Goal: Information Seeking & Learning: Learn about a topic

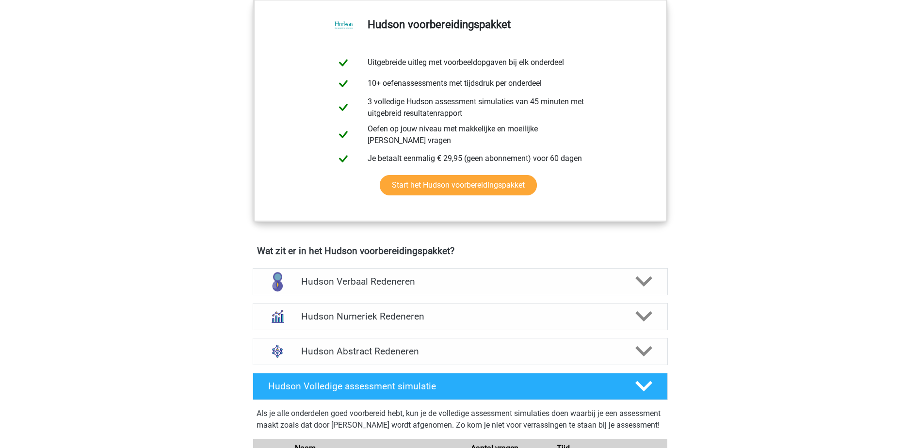
scroll to position [436, 0]
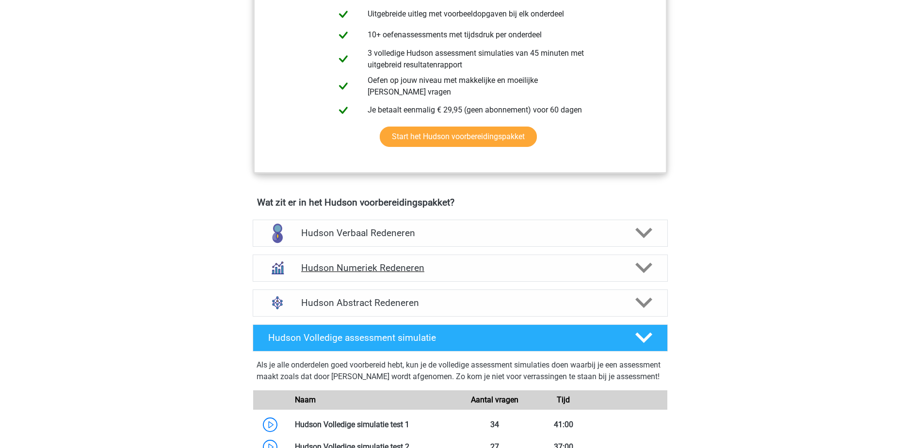
click at [640, 268] on polygon at bounding box center [643, 268] width 17 height 11
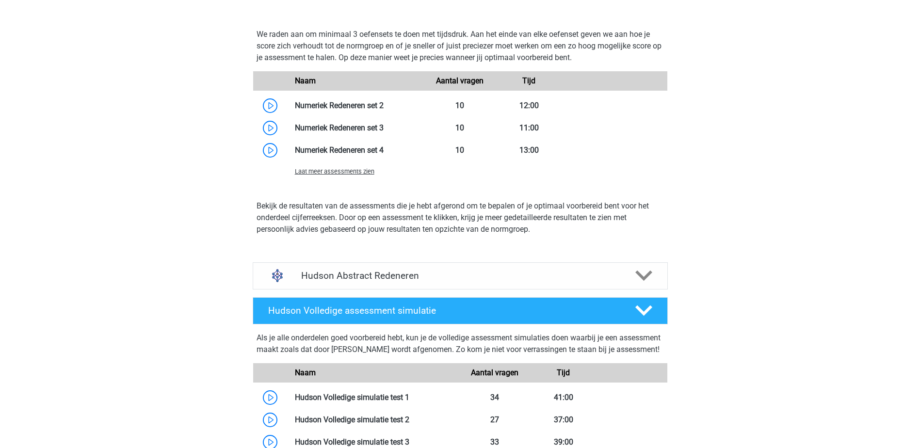
scroll to position [921, 0]
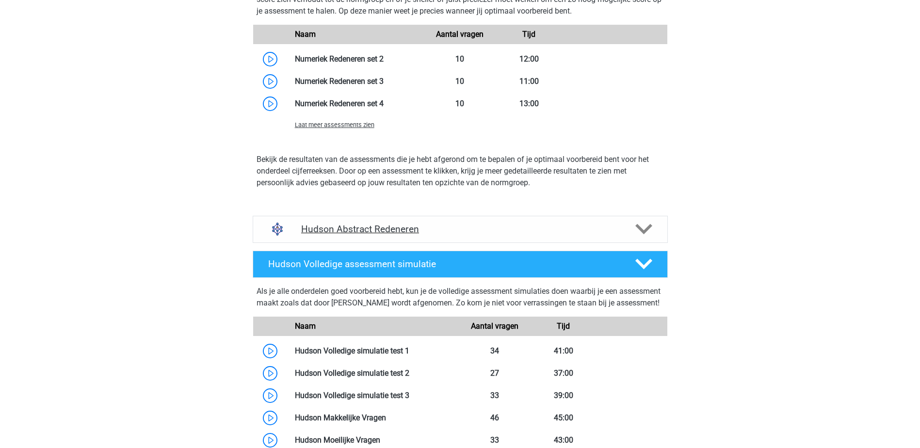
click at [643, 234] on polygon at bounding box center [643, 229] width 17 height 11
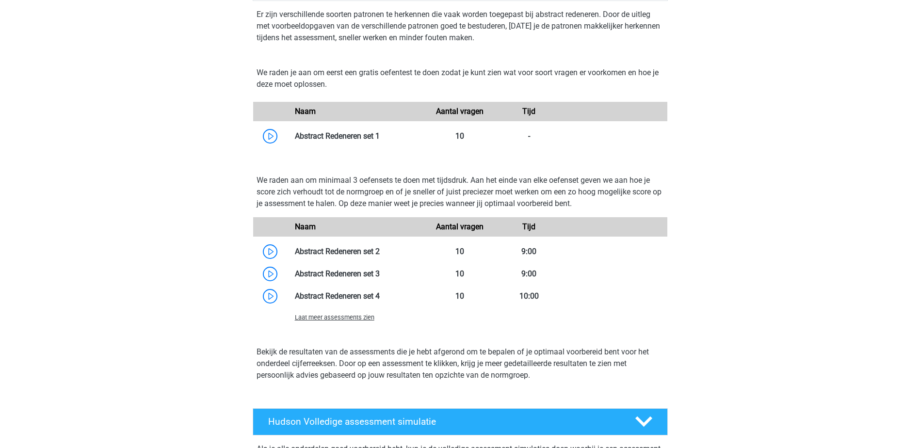
scroll to position [1163, 0]
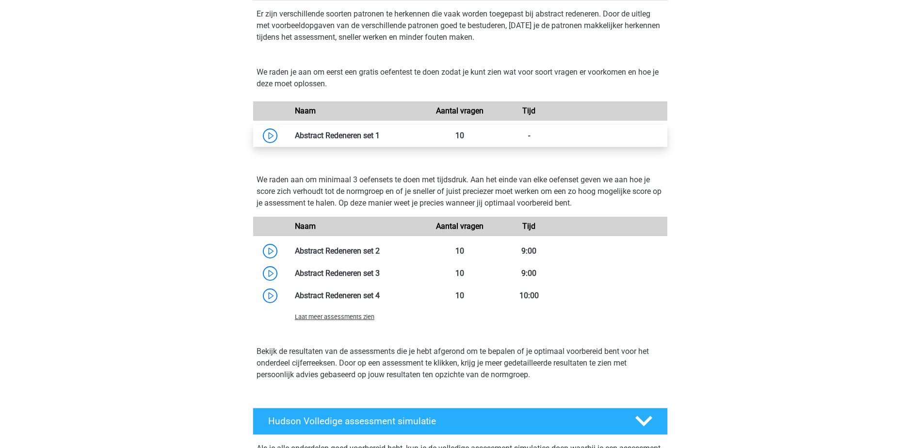
click at [380, 138] on link at bounding box center [380, 135] width 0 height 9
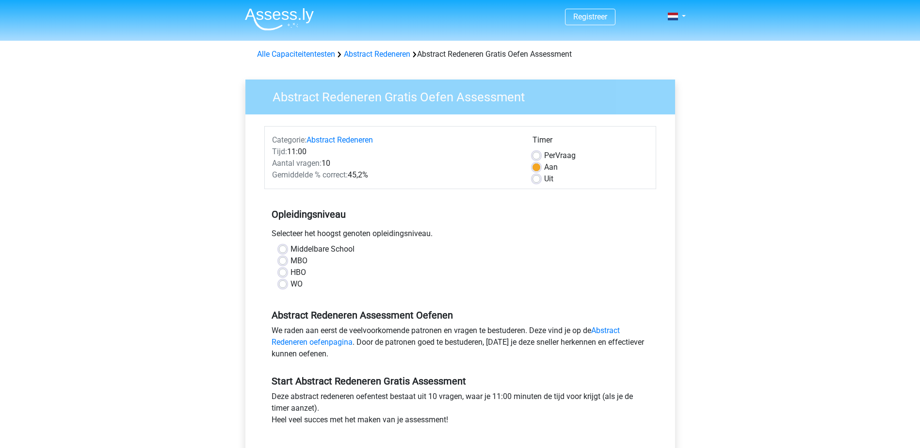
click at [290, 271] on label "HBO" at bounding box center [298, 273] width 16 height 12
click at [281, 271] on input "HBO" at bounding box center [283, 272] width 8 height 10
radio input "true"
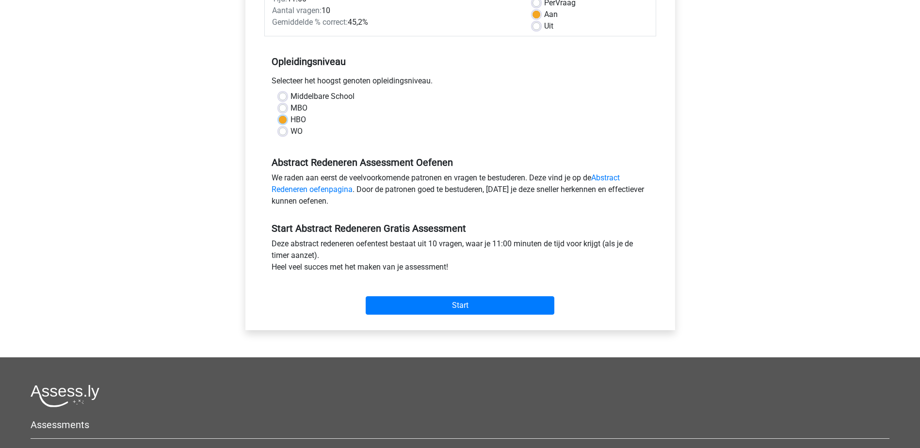
scroll to position [97, 0]
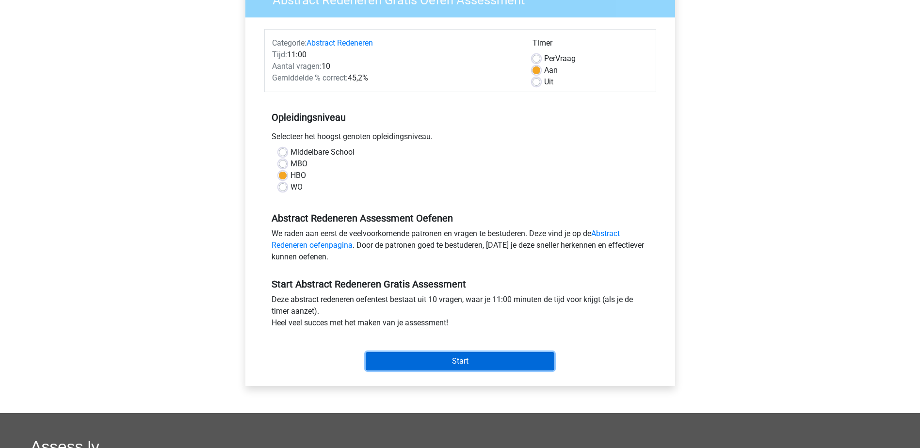
click at [459, 358] on input "Start" at bounding box center [460, 361] width 189 height 18
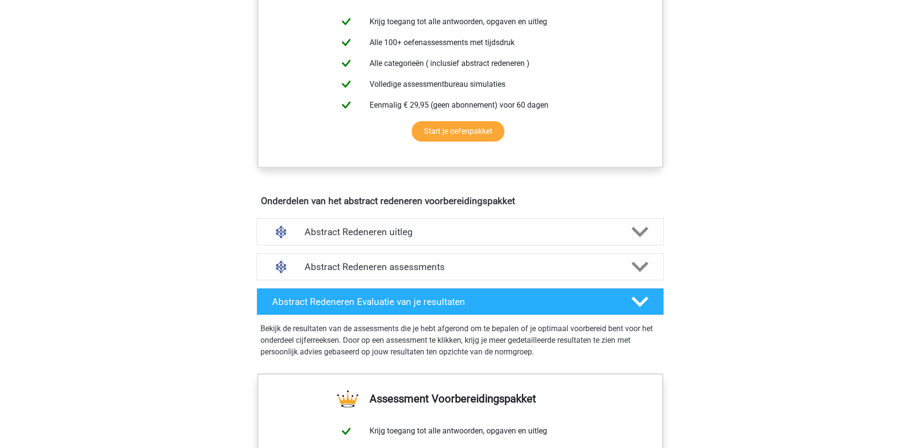
scroll to position [436, 0]
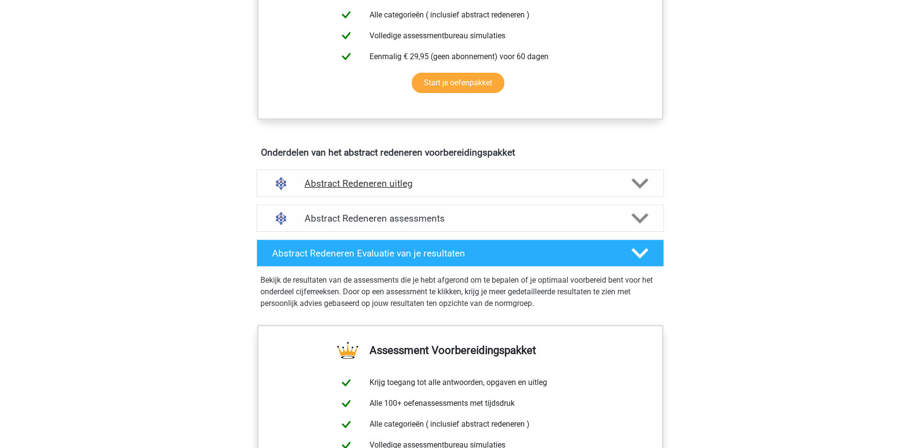
click at [644, 180] on polygon at bounding box center [639, 183] width 17 height 11
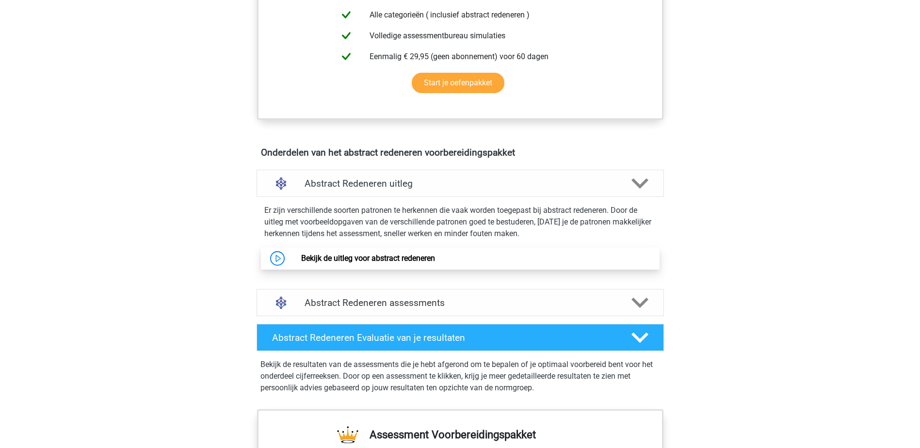
click at [382, 260] on link "Bekijk de uitleg voor abstract redeneren" at bounding box center [368, 258] width 134 height 9
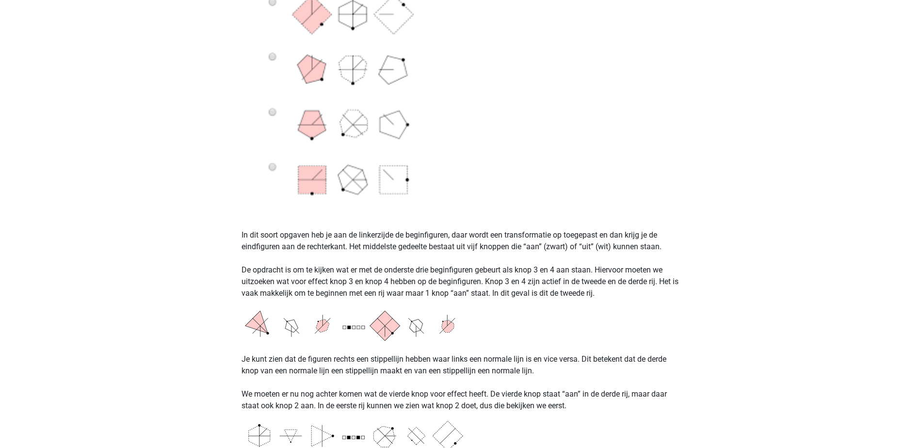
scroll to position [630, 0]
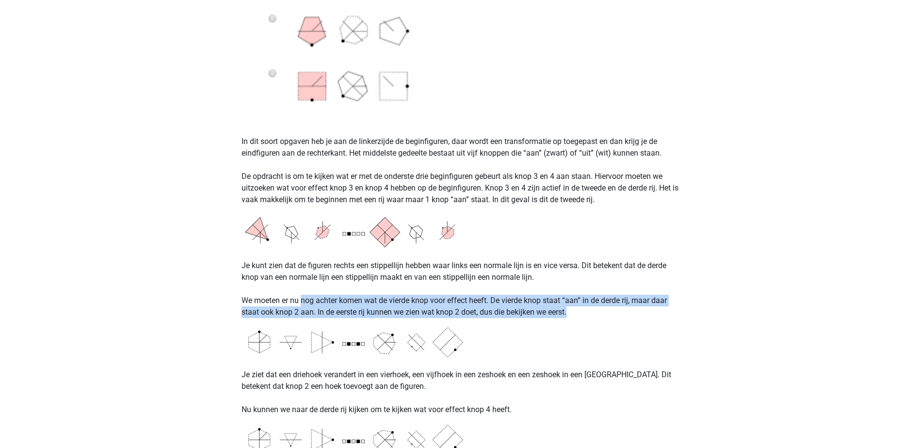
drag, startPoint x: 301, startPoint y: 300, endPoint x: 630, endPoint y: 307, distance: 328.8
click at [630, 307] on p "Je kunt zien dat de figuren rechts een stippellijn hebben waar links een normal…" at bounding box center [459, 283] width 437 height 70
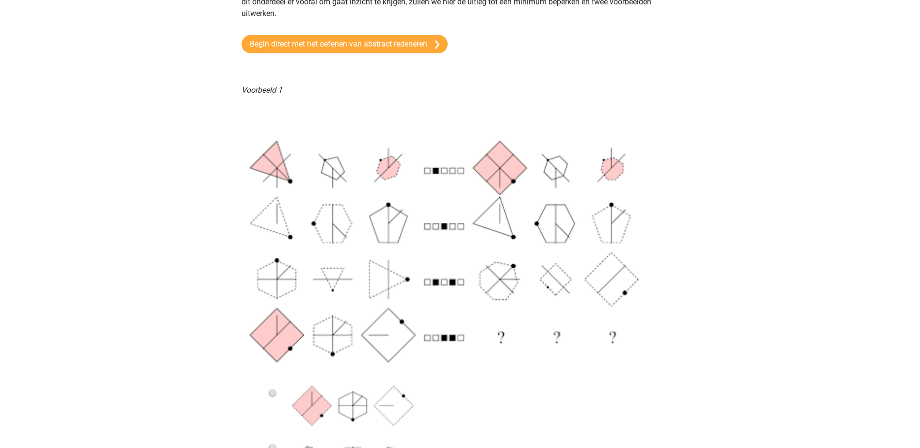
scroll to position [0, 0]
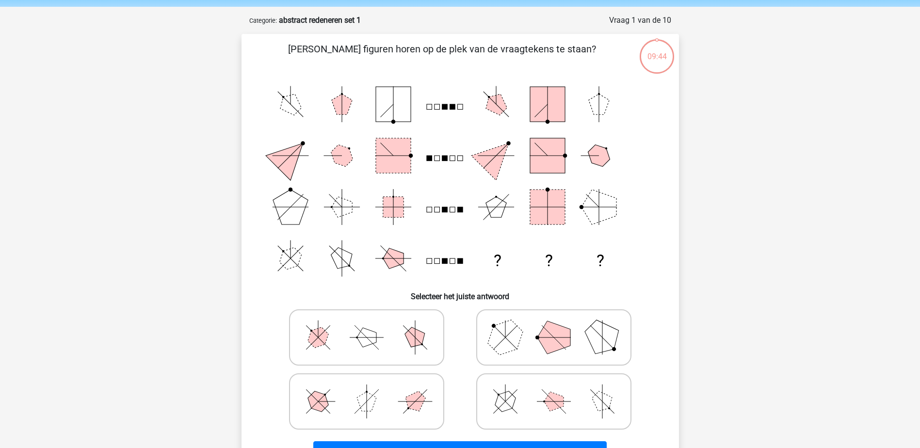
scroll to position [97, 0]
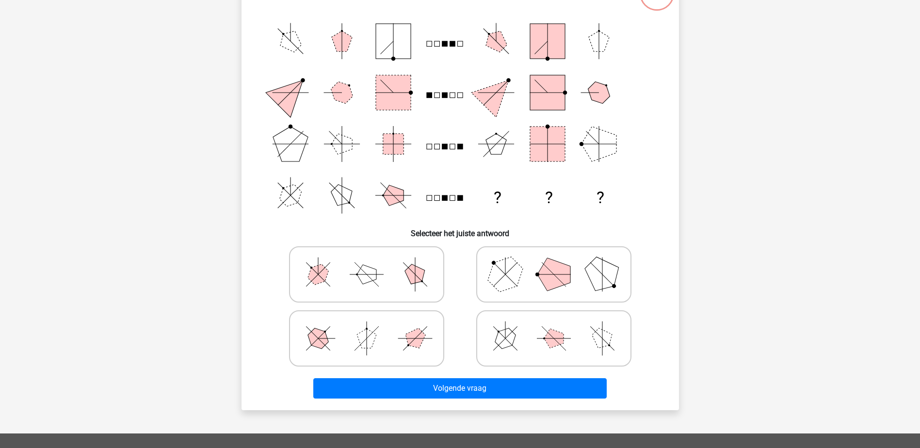
click at [527, 272] on icon at bounding box center [553, 274] width 145 height 48
click at [554, 262] on input "radio" at bounding box center [557, 259] width 6 height 6
radio input "true"
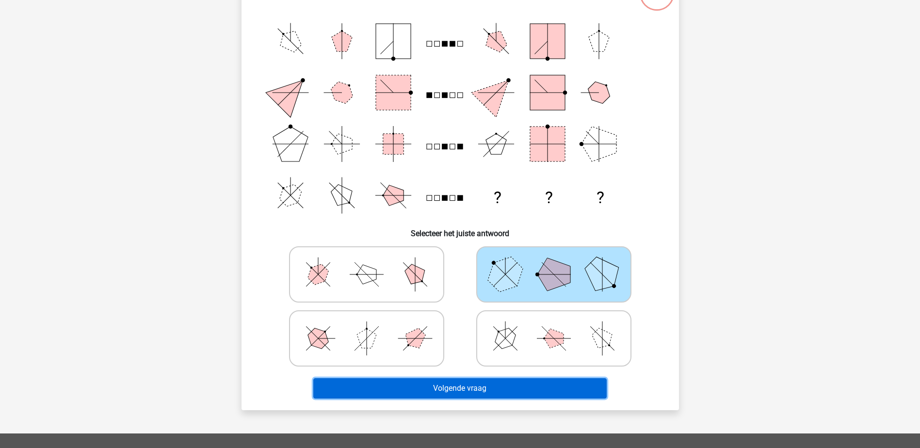
click at [480, 386] on button "Volgende vraag" at bounding box center [459, 388] width 293 height 20
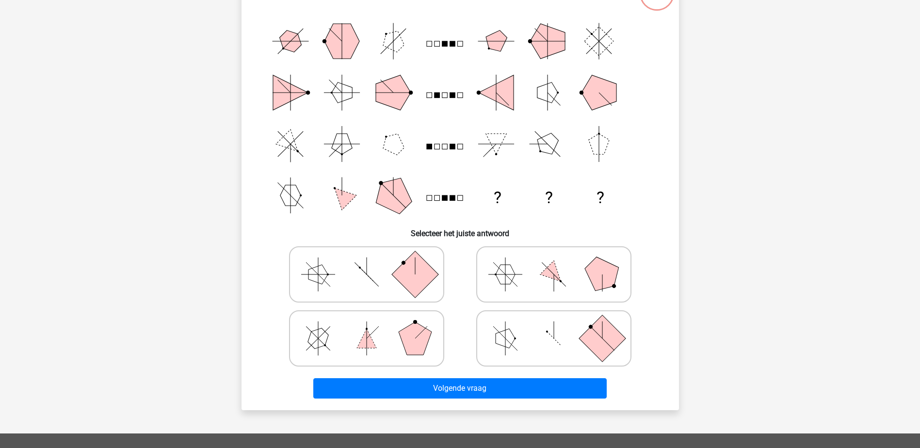
scroll to position [48, 0]
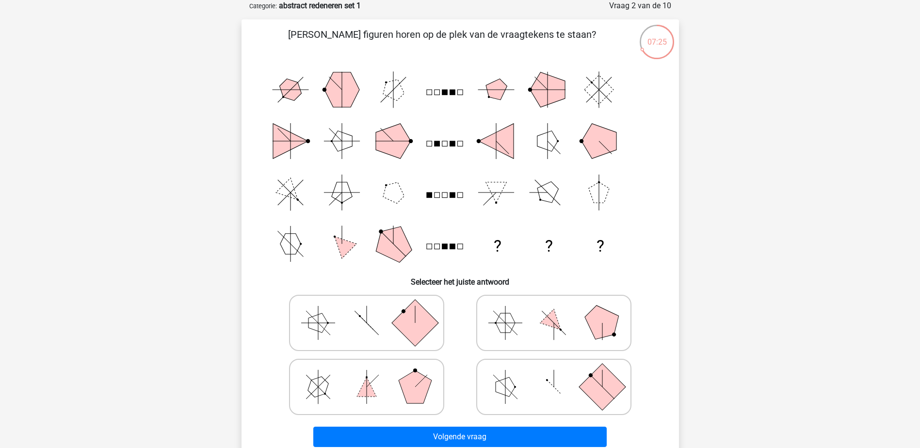
click at [390, 389] on icon at bounding box center [366, 387] width 145 height 48
click at [373, 375] on input "radio" at bounding box center [369, 371] width 6 height 6
radio input "true"
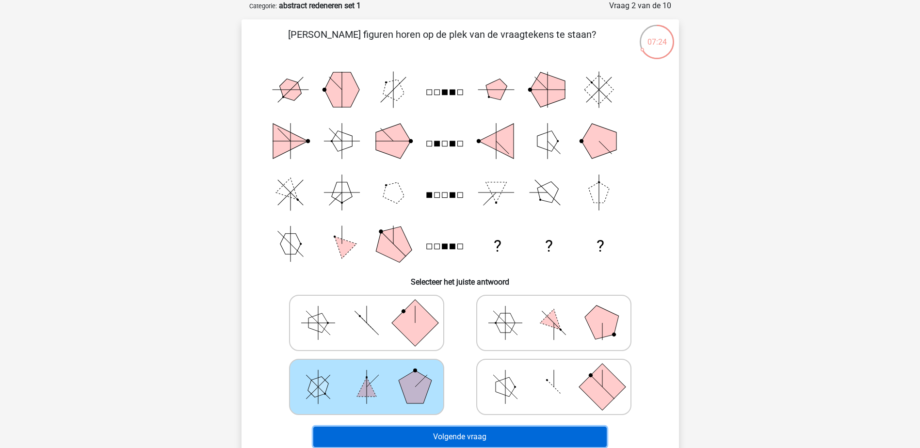
click at [461, 432] on button "Volgende vraag" at bounding box center [459, 437] width 293 height 20
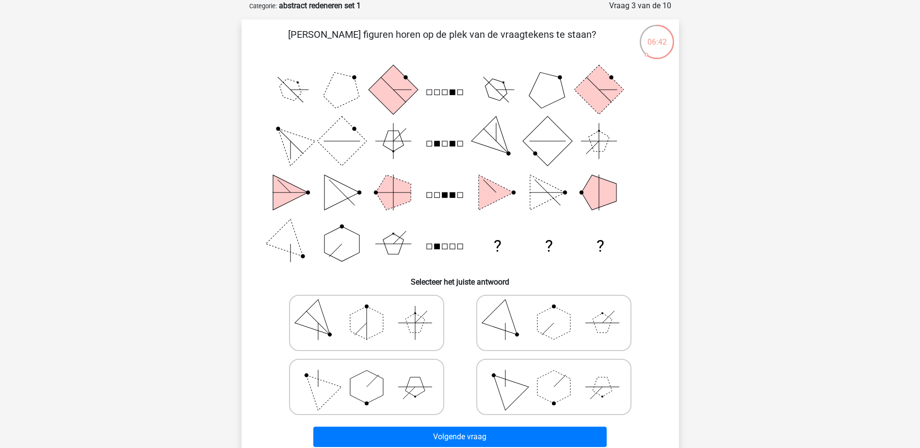
click at [396, 392] on icon at bounding box center [366, 387] width 145 height 48
click at [373, 375] on input "radio" at bounding box center [369, 371] width 6 height 6
radio input "true"
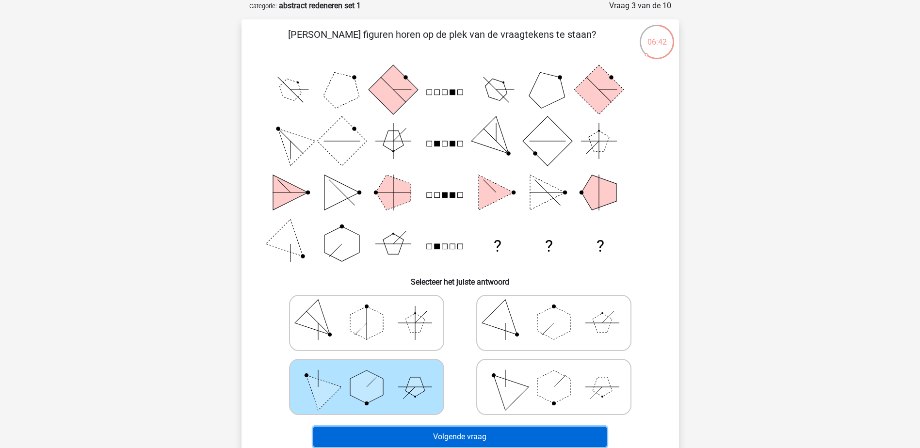
click at [466, 438] on button "Volgende vraag" at bounding box center [459, 437] width 293 height 20
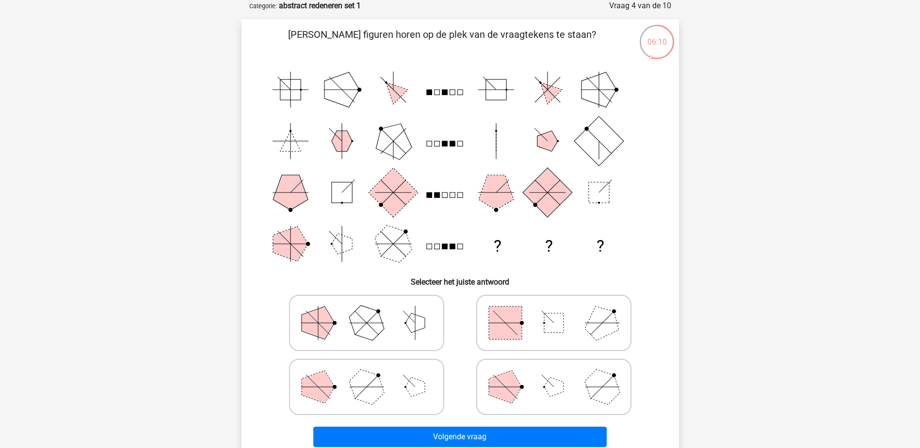
click at [565, 324] on icon at bounding box center [553, 323] width 145 height 48
click at [560, 311] on input "radio" at bounding box center [557, 307] width 6 height 6
radio input "true"
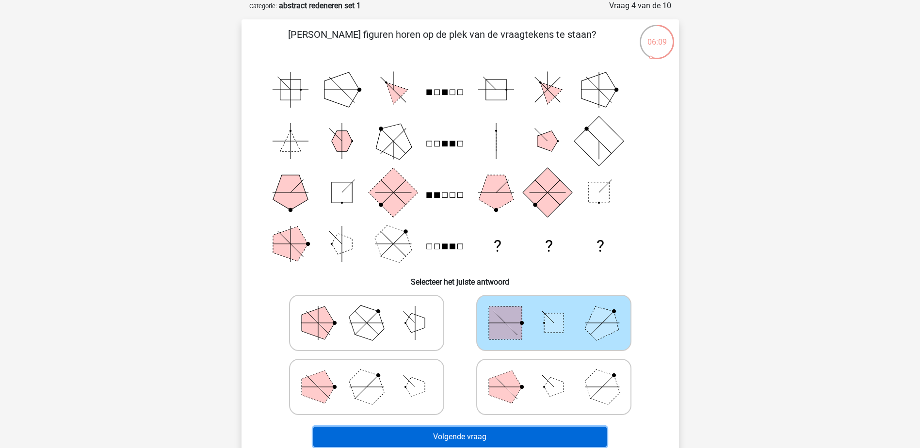
click at [508, 432] on button "Volgende vraag" at bounding box center [459, 437] width 293 height 20
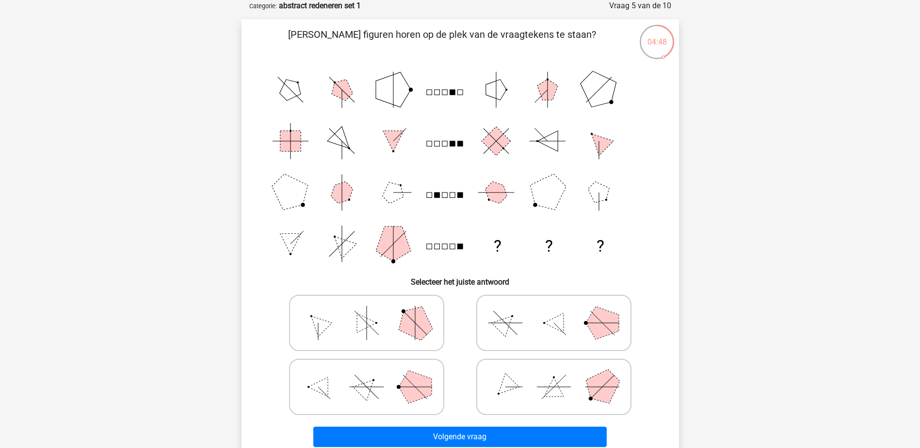
click at [380, 388] on icon at bounding box center [366, 387] width 145 height 48
click at [373, 375] on input "radio" at bounding box center [369, 371] width 6 height 6
radio input "true"
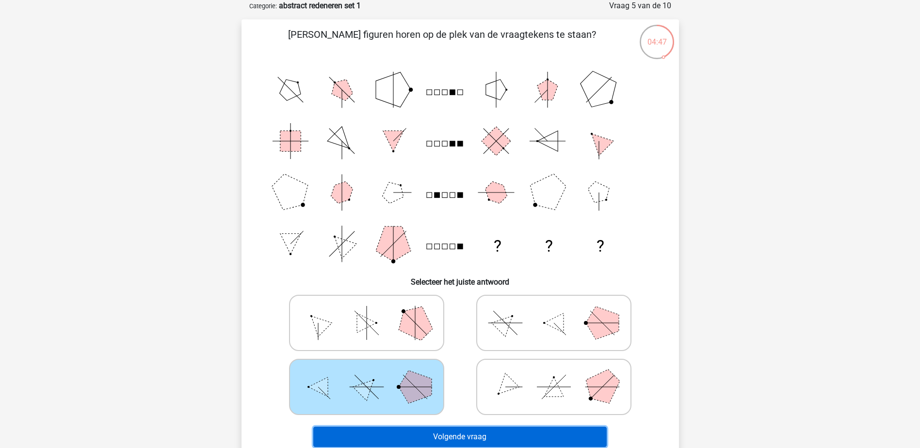
click at [468, 432] on button "Volgende vraag" at bounding box center [459, 437] width 293 height 20
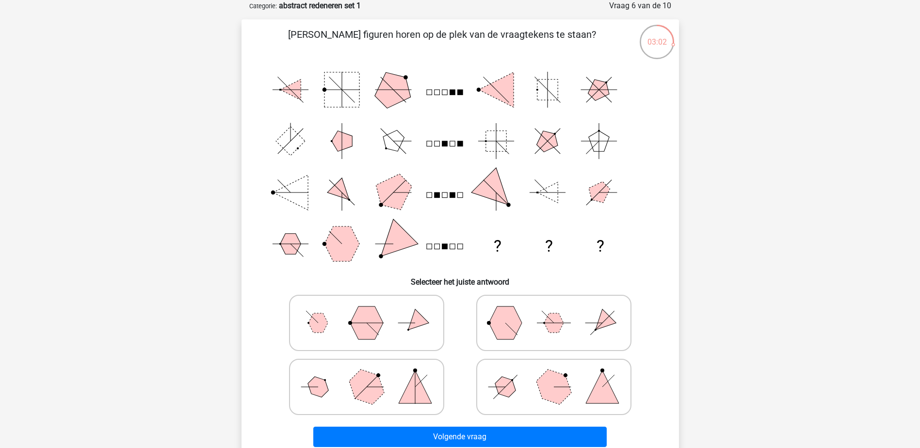
scroll to position [97, 0]
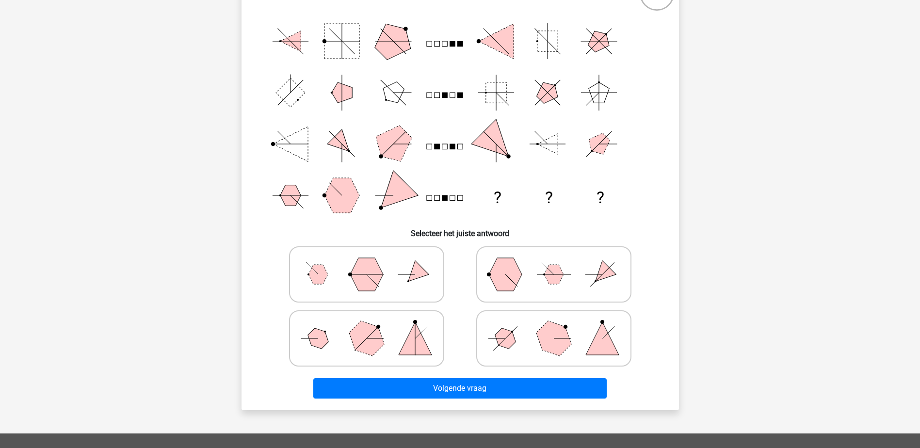
click at [511, 337] on polygon at bounding box center [505, 338] width 28 height 28
click at [554, 326] on input "radio" at bounding box center [557, 323] width 6 height 6
radio input "true"
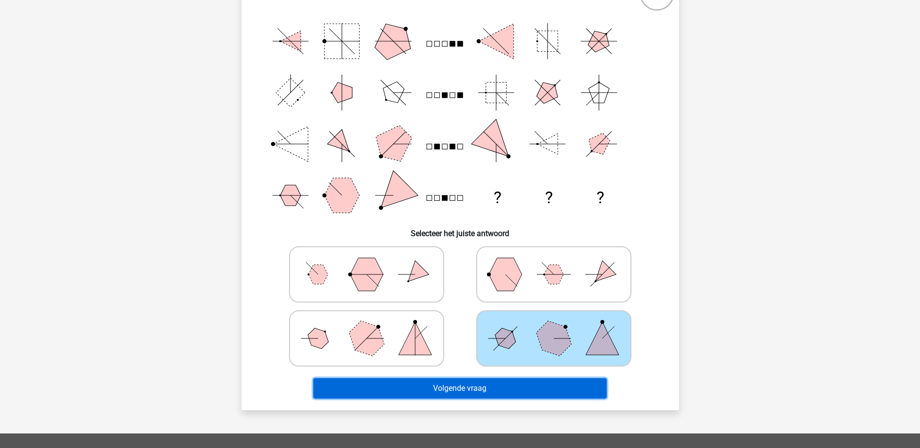
click at [489, 394] on button "Volgende vraag" at bounding box center [459, 388] width 293 height 20
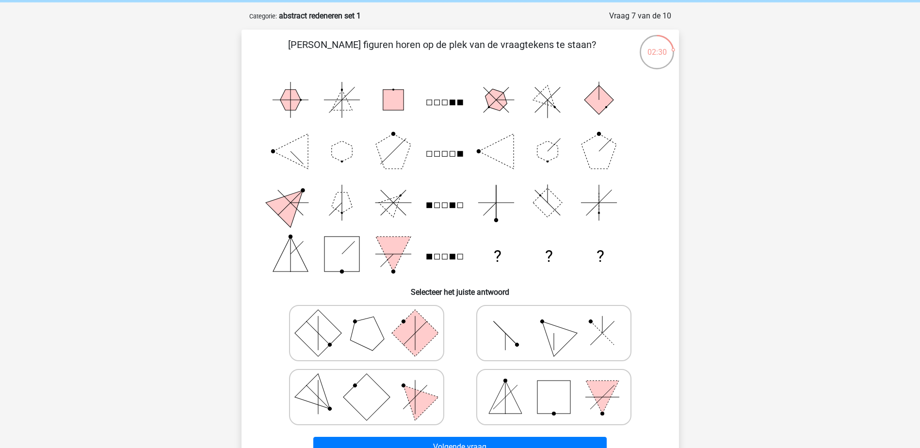
scroll to position [48, 0]
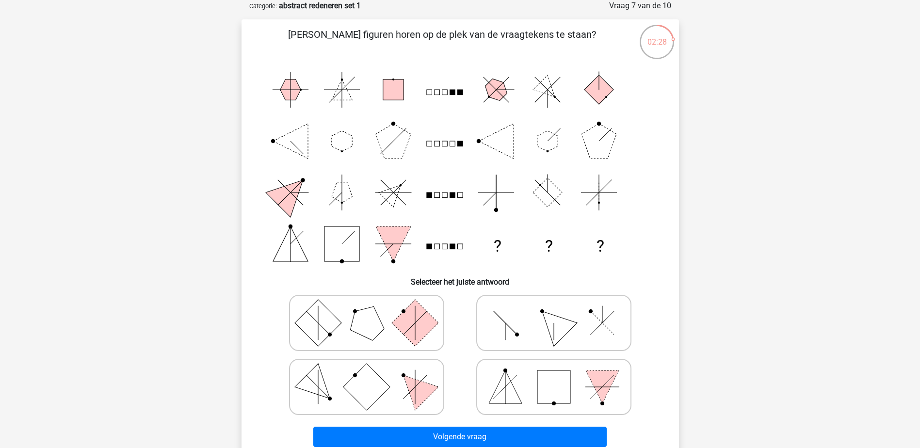
click at [529, 320] on icon at bounding box center [553, 323] width 145 height 48
click at [554, 311] on input "radio" at bounding box center [557, 307] width 6 height 6
radio input "true"
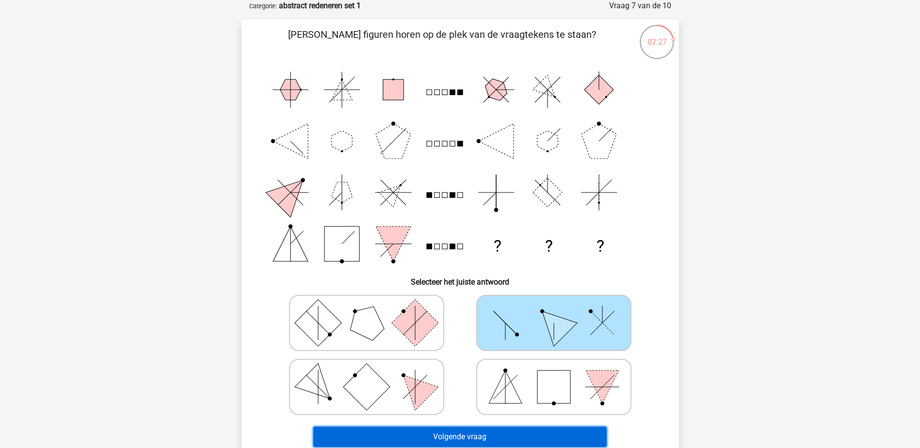
click at [489, 437] on button "Volgende vraag" at bounding box center [459, 437] width 293 height 20
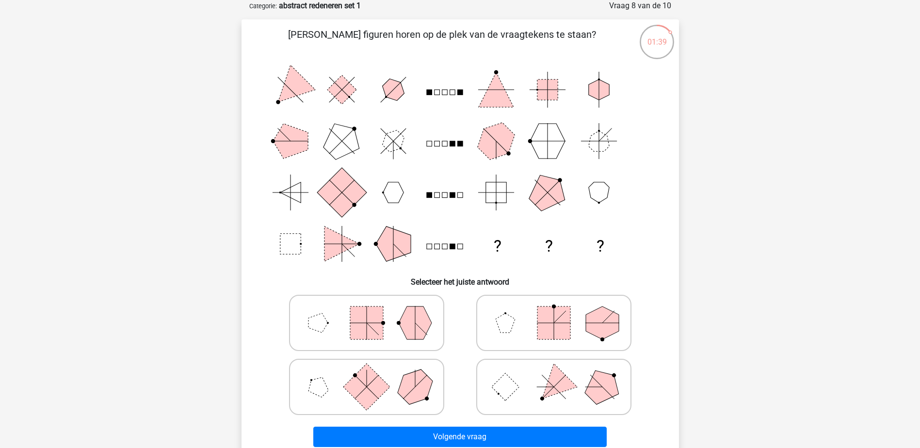
click at [391, 329] on icon at bounding box center [366, 323] width 145 height 48
click at [373, 311] on input "radio" at bounding box center [369, 307] width 6 height 6
radio input "true"
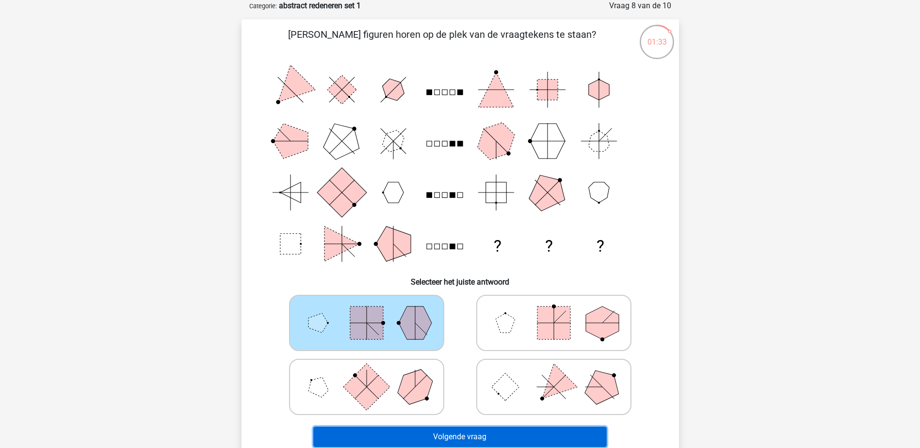
click at [470, 434] on button "Volgende vraag" at bounding box center [459, 437] width 293 height 20
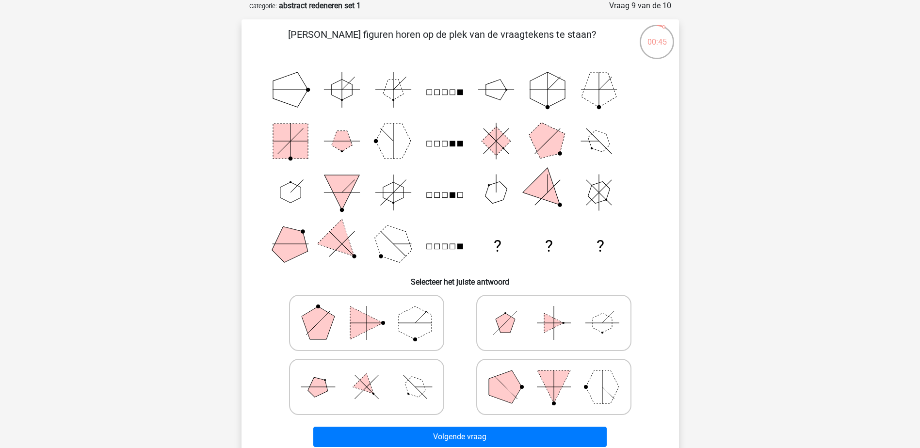
click at [368, 391] on polygon at bounding box center [366, 387] width 28 height 28
click at [368, 375] on input "radio" at bounding box center [369, 371] width 6 height 6
radio input "true"
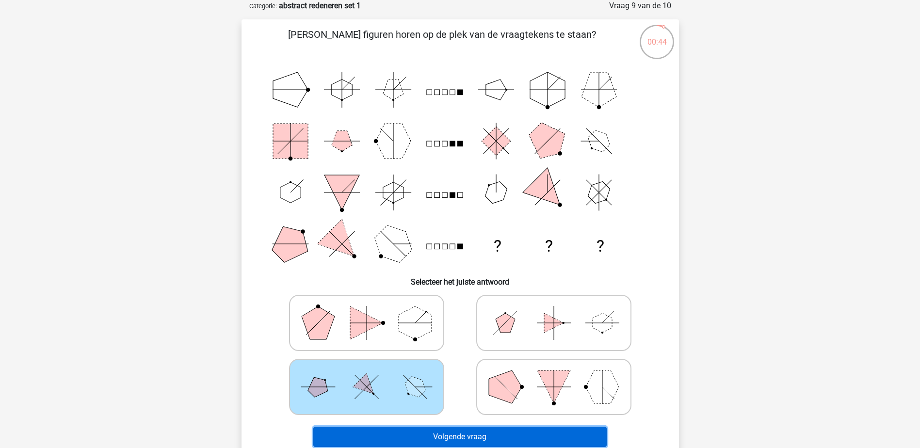
click at [471, 432] on button "Volgende vraag" at bounding box center [459, 437] width 293 height 20
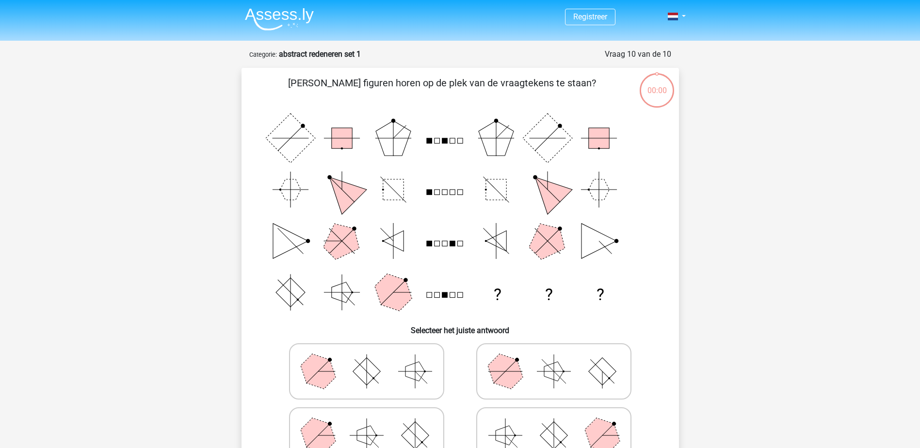
scroll to position [48, 0]
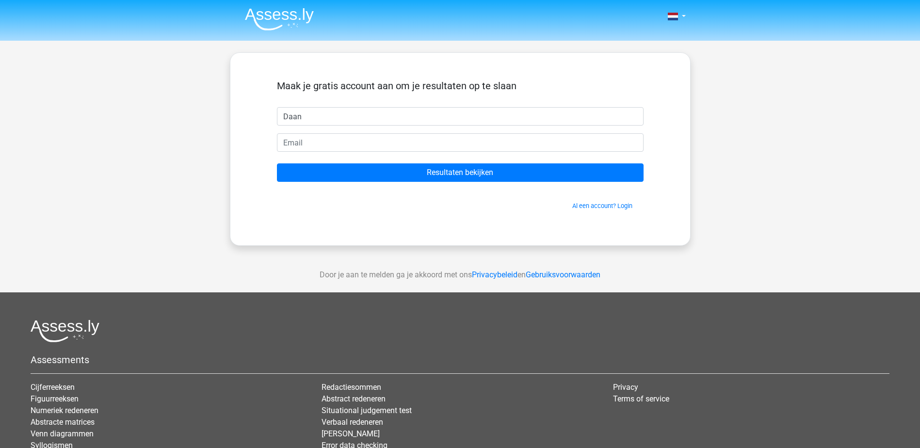
type input "Daan"
type input "[EMAIL_ADDRESS][DOMAIN_NAME]"
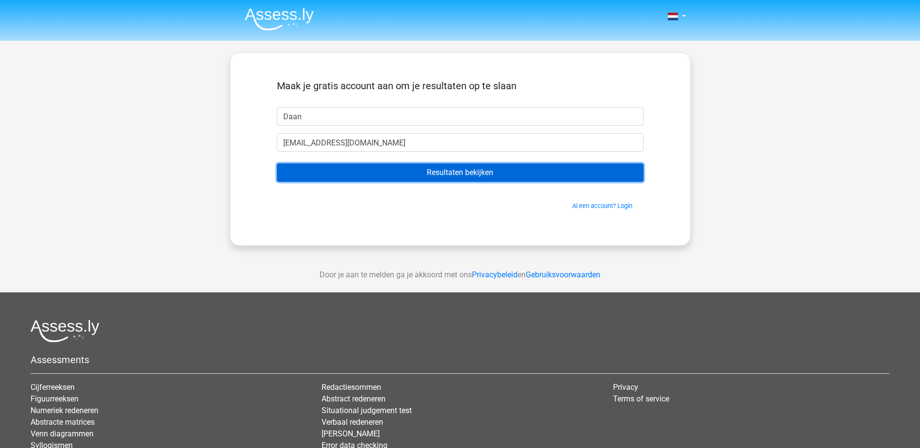
click at [449, 170] on input "Resultaten bekijken" at bounding box center [460, 172] width 366 height 18
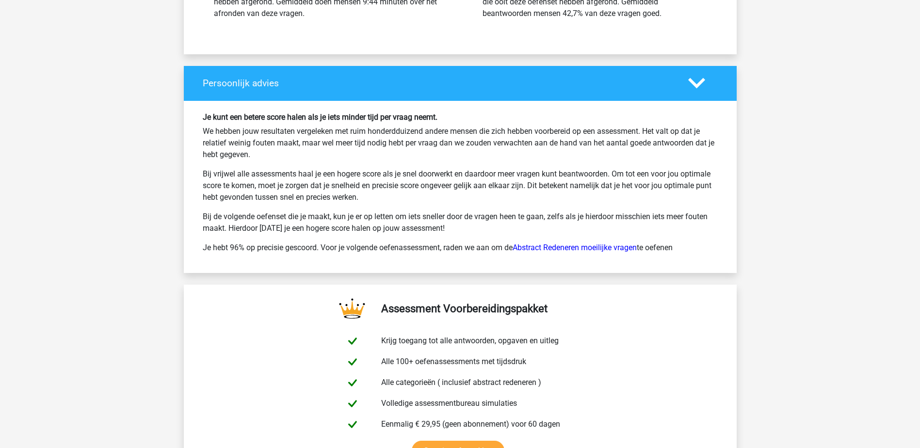
scroll to position [1406, 0]
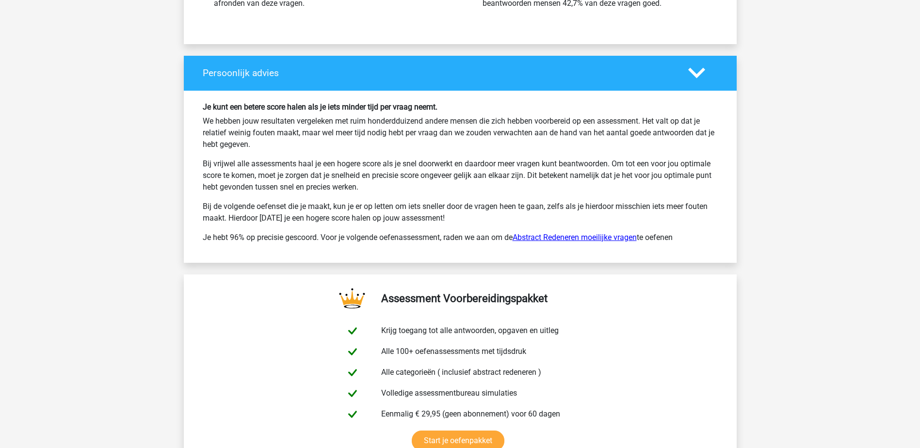
click at [564, 236] on link "Abstract Redeneren moeilijke vragen" at bounding box center [574, 237] width 124 height 9
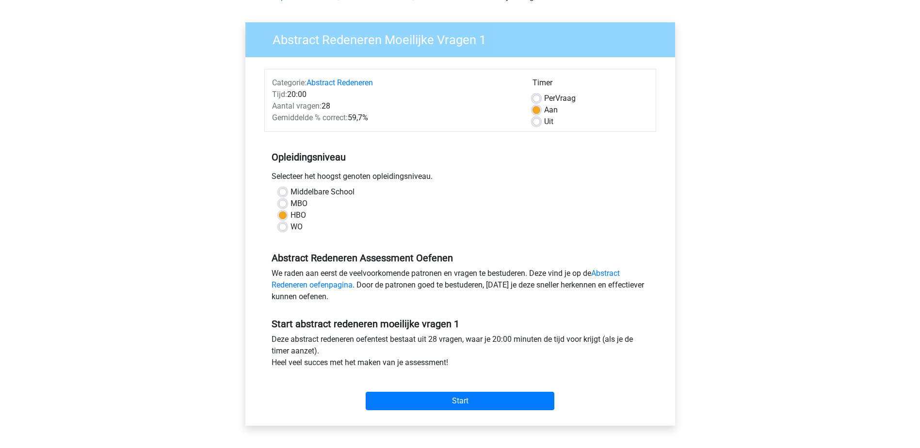
scroll to position [97, 0]
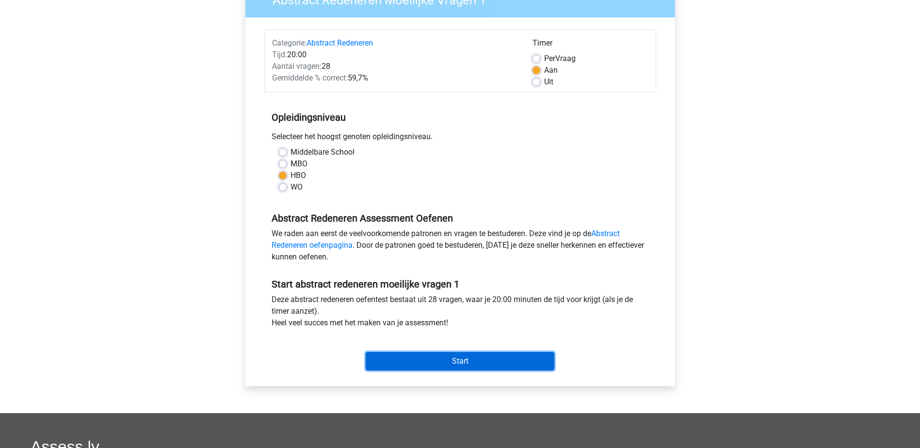
click at [466, 362] on input "Start" at bounding box center [460, 361] width 189 height 18
